Goal: Information Seeking & Learning: Learn about a topic

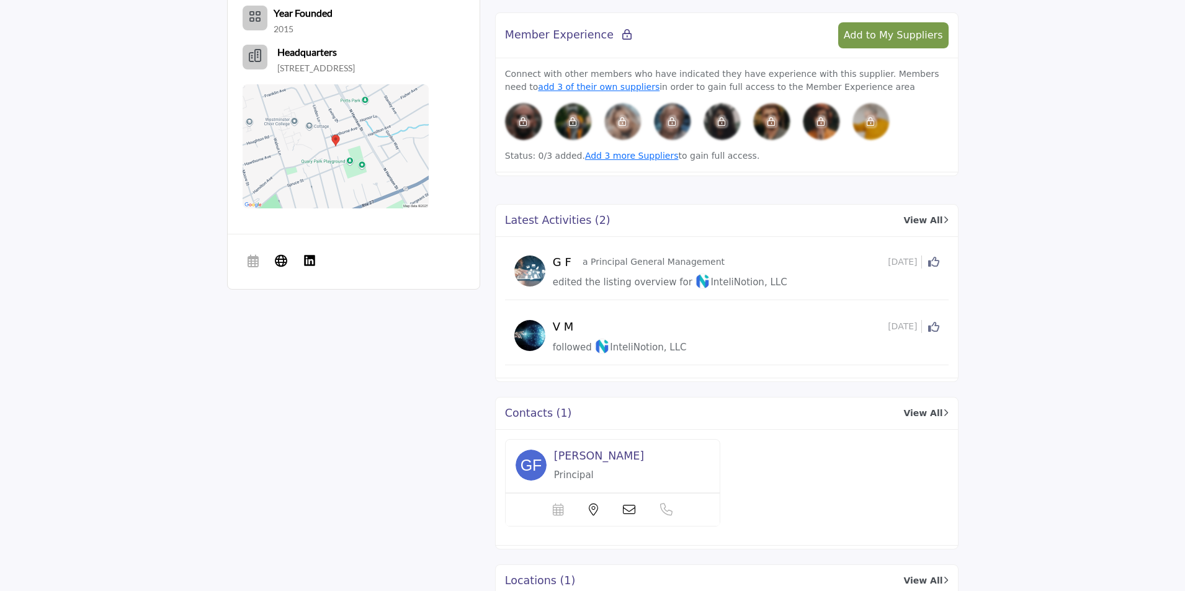
scroll to position [682, 0]
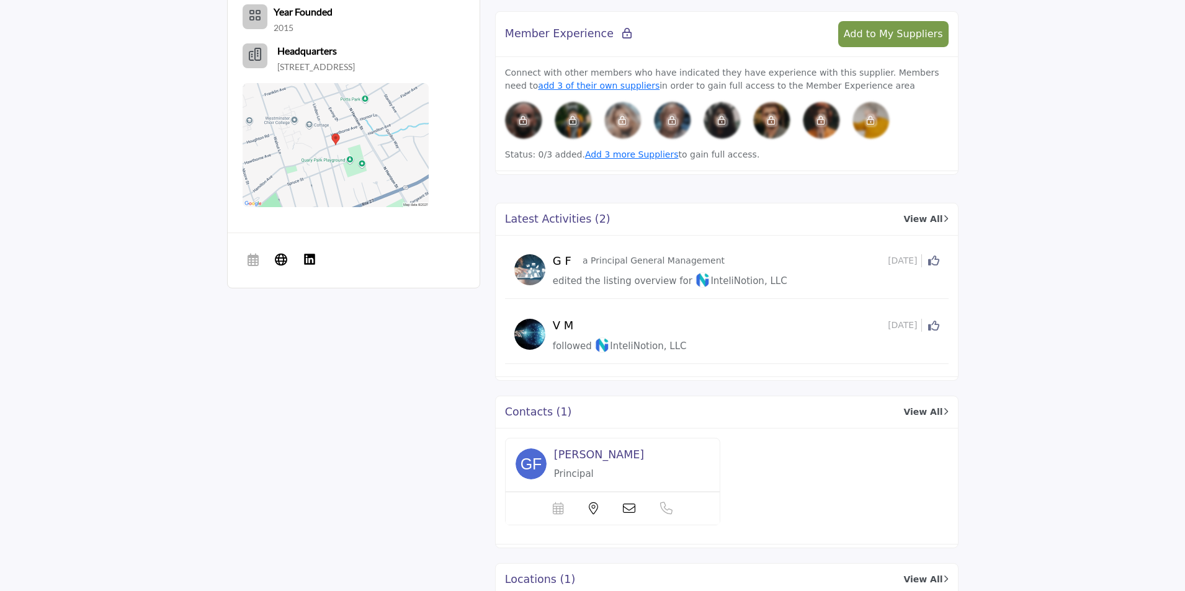
click at [922, 213] on link "View All" at bounding box center [925, 219] width 45 height 13
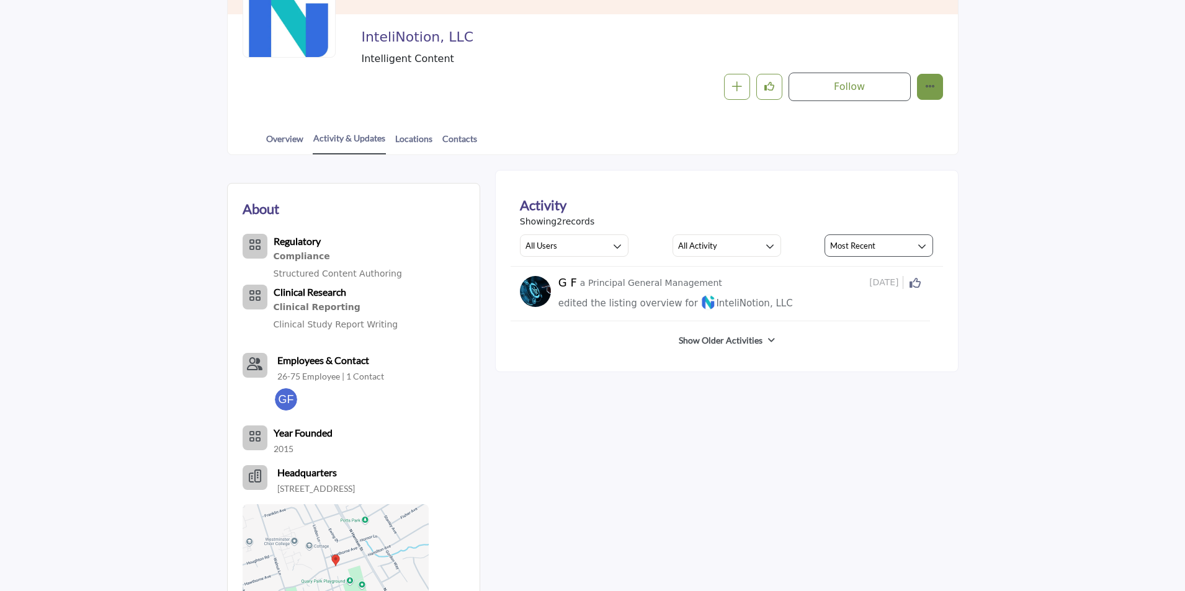
scroll to position [186, 0]
click at [733, 342] on link "Show Older Activities" at bounding box center [721, 340] width 84 height 12
click at [700, 309] on img at bounding box center [708, 303] width 16 height 16
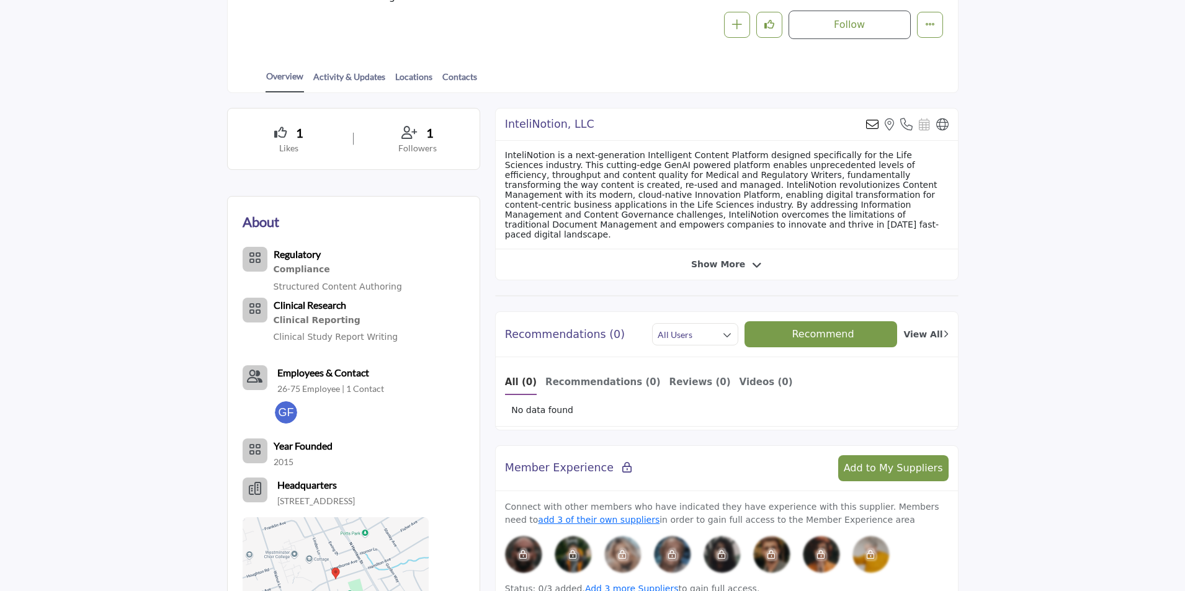
scroll to position [248, 0]
click at [742, 258] on span "Show More" at bounding box center [726, 264] width 71 height 13
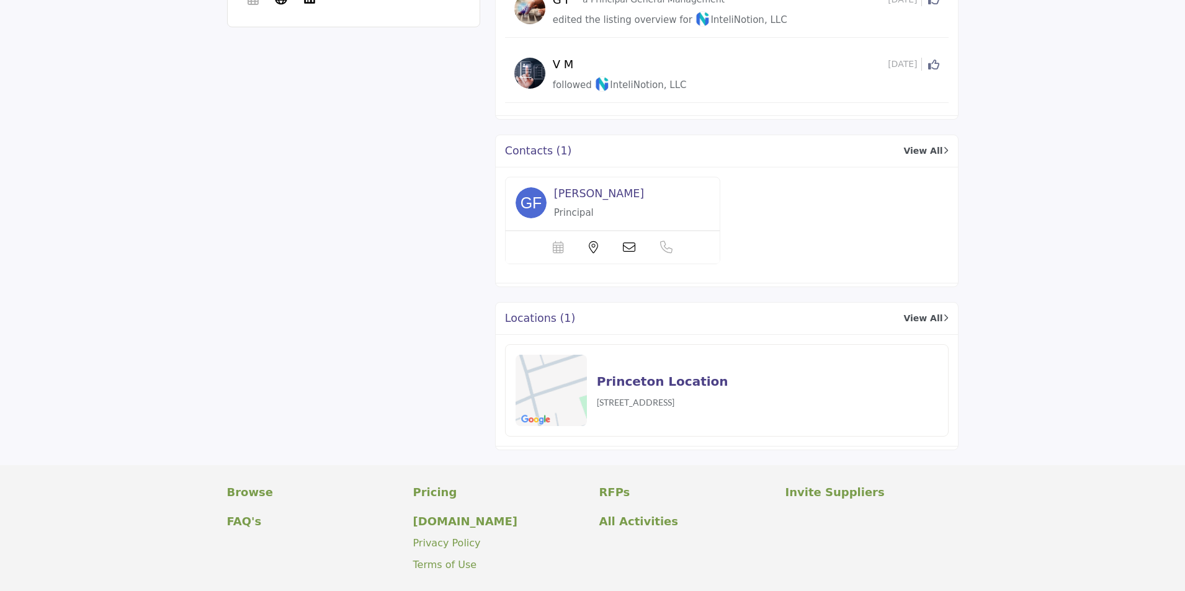
scroll to position [992, 0]
